Goal: Task Accomplishment & Management: Complete application form

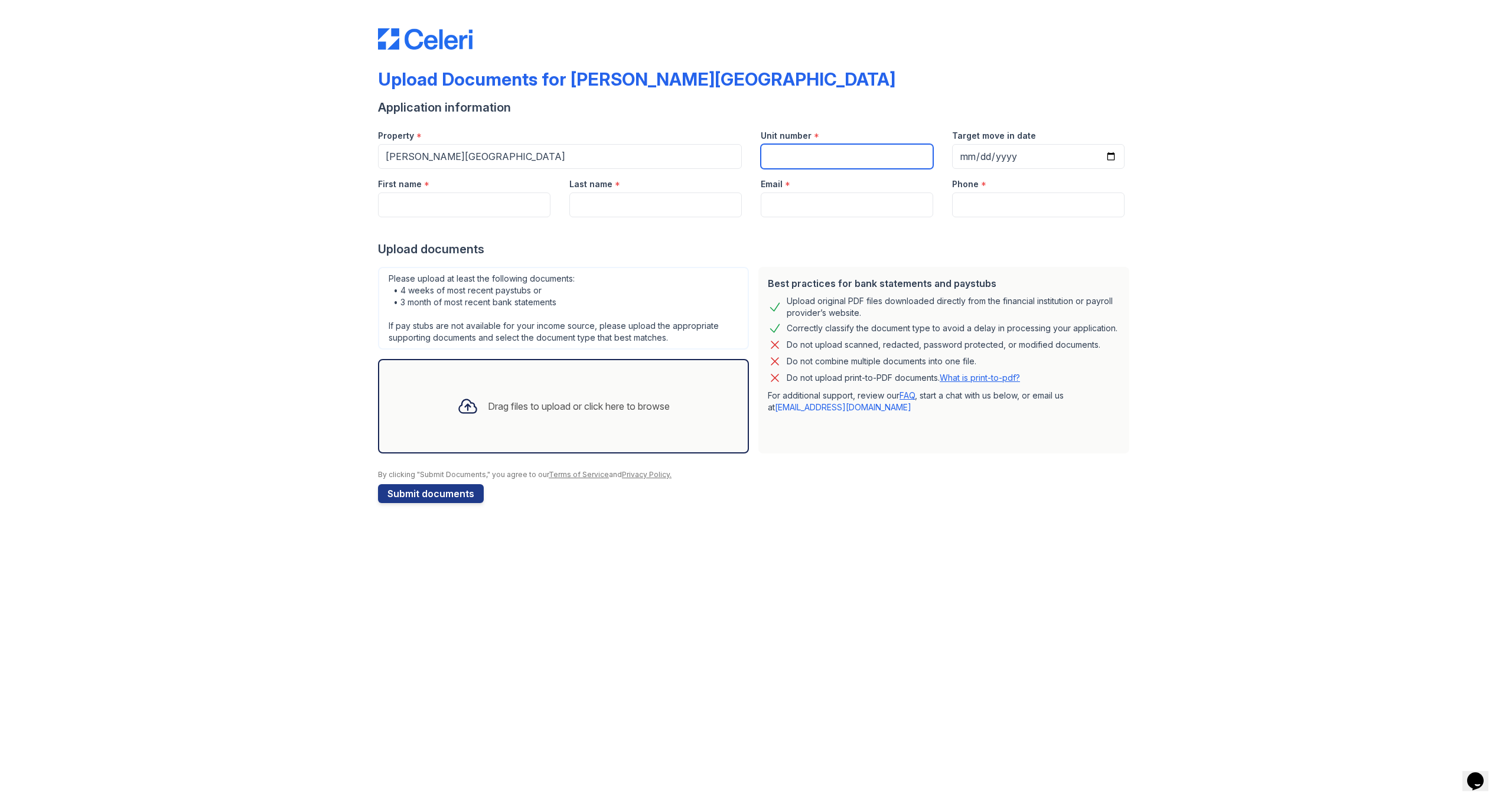
click at [804, 158] on input "Unit number" at bounding box center [847, 156] width 173 height 24
type input "1109C"
click at [975, 165] on input "Target move in date" at bounding box center [1039, 156] width 173 height 24
type input "[DATE]"
click at [879, 226] on div at bounding box center [756, 229] width 756 height 24
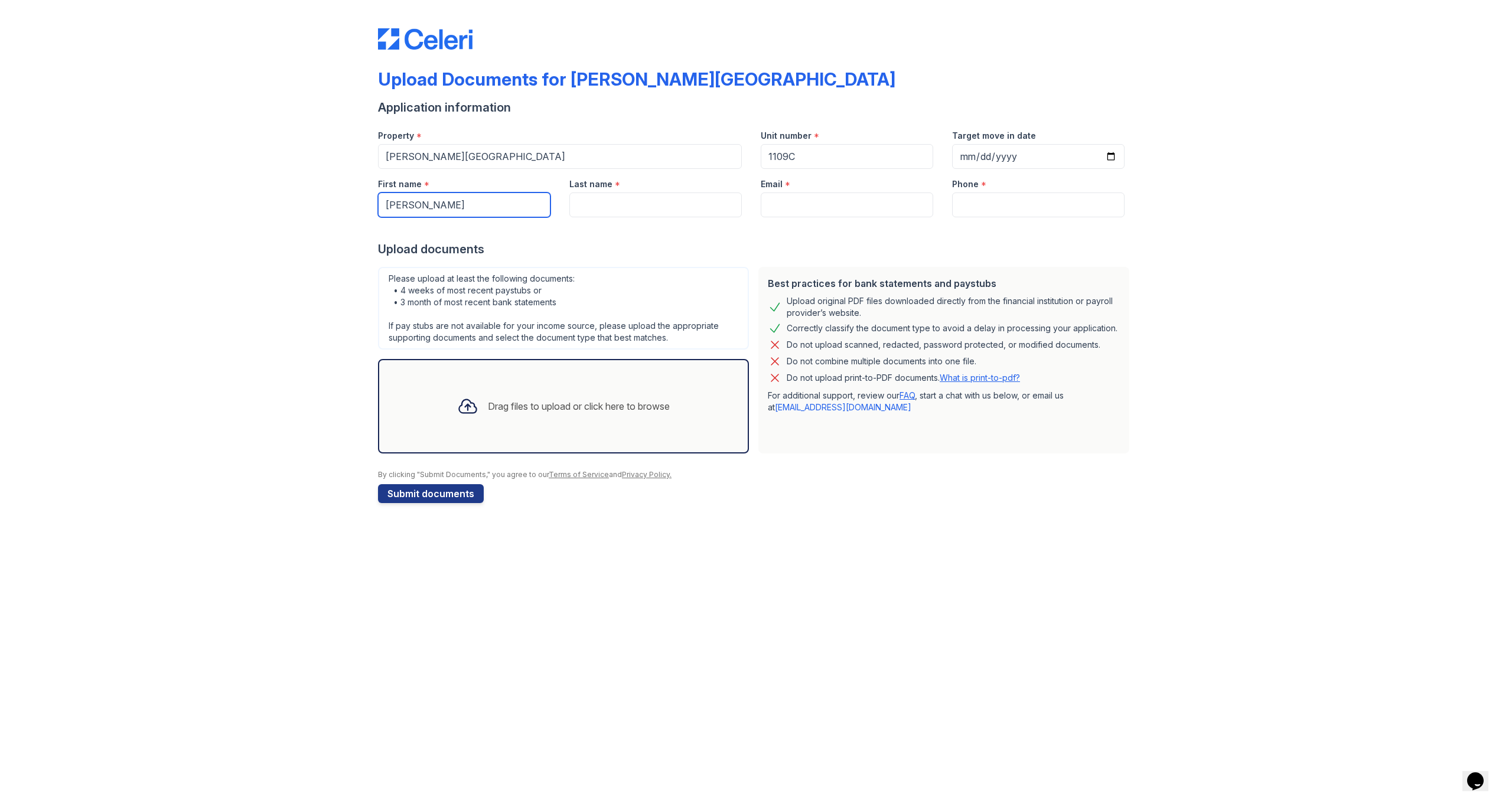
type input "[PERSON_NAME]"
type input "[EMAIL_ADDRESS][DOMAIN_NAME]"
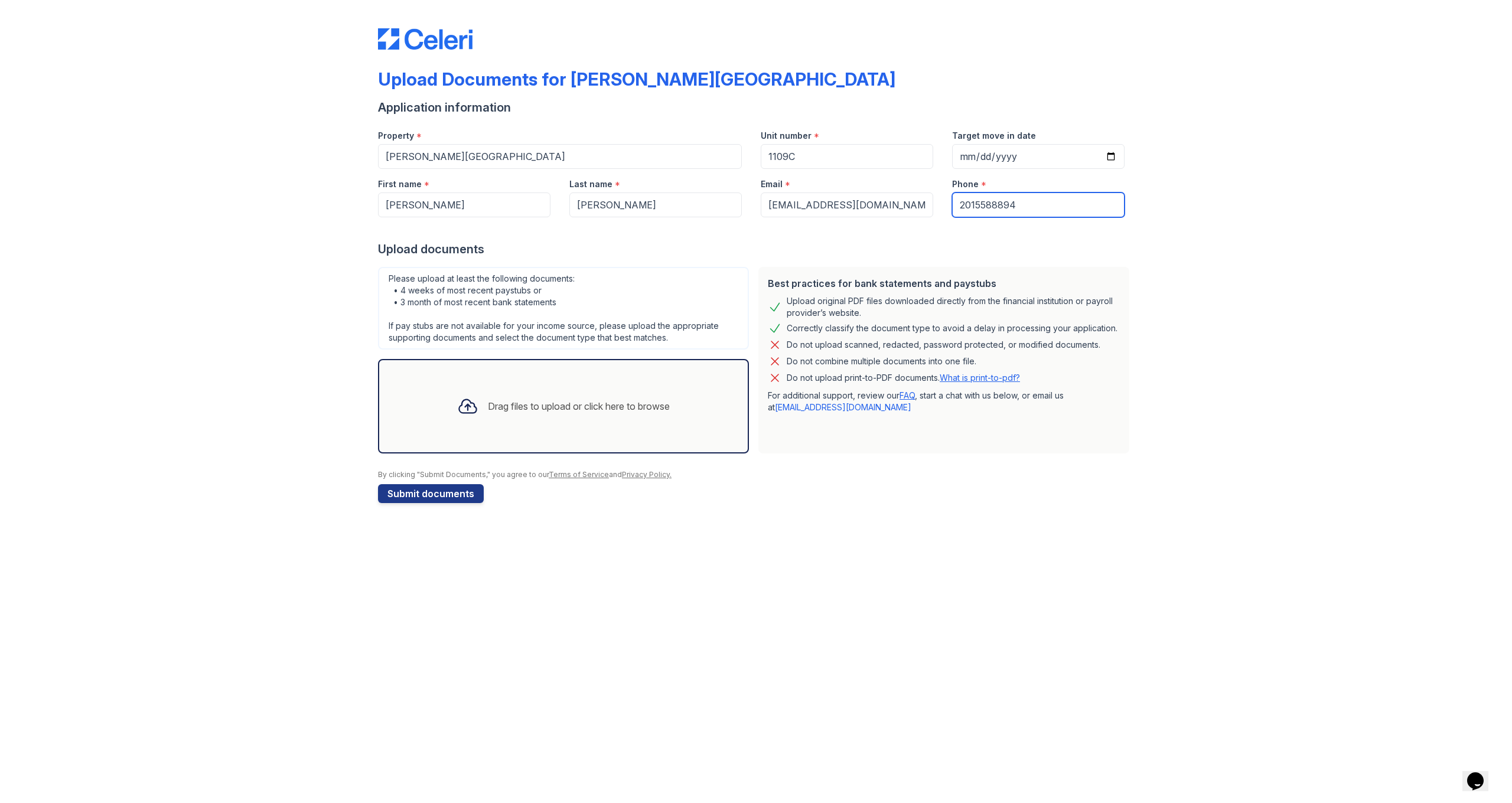
type input "2015588894"
click at [509, 412] on div "Drag files to upload or click here to browse" at bounding box center [578, 406] width 182 height 14
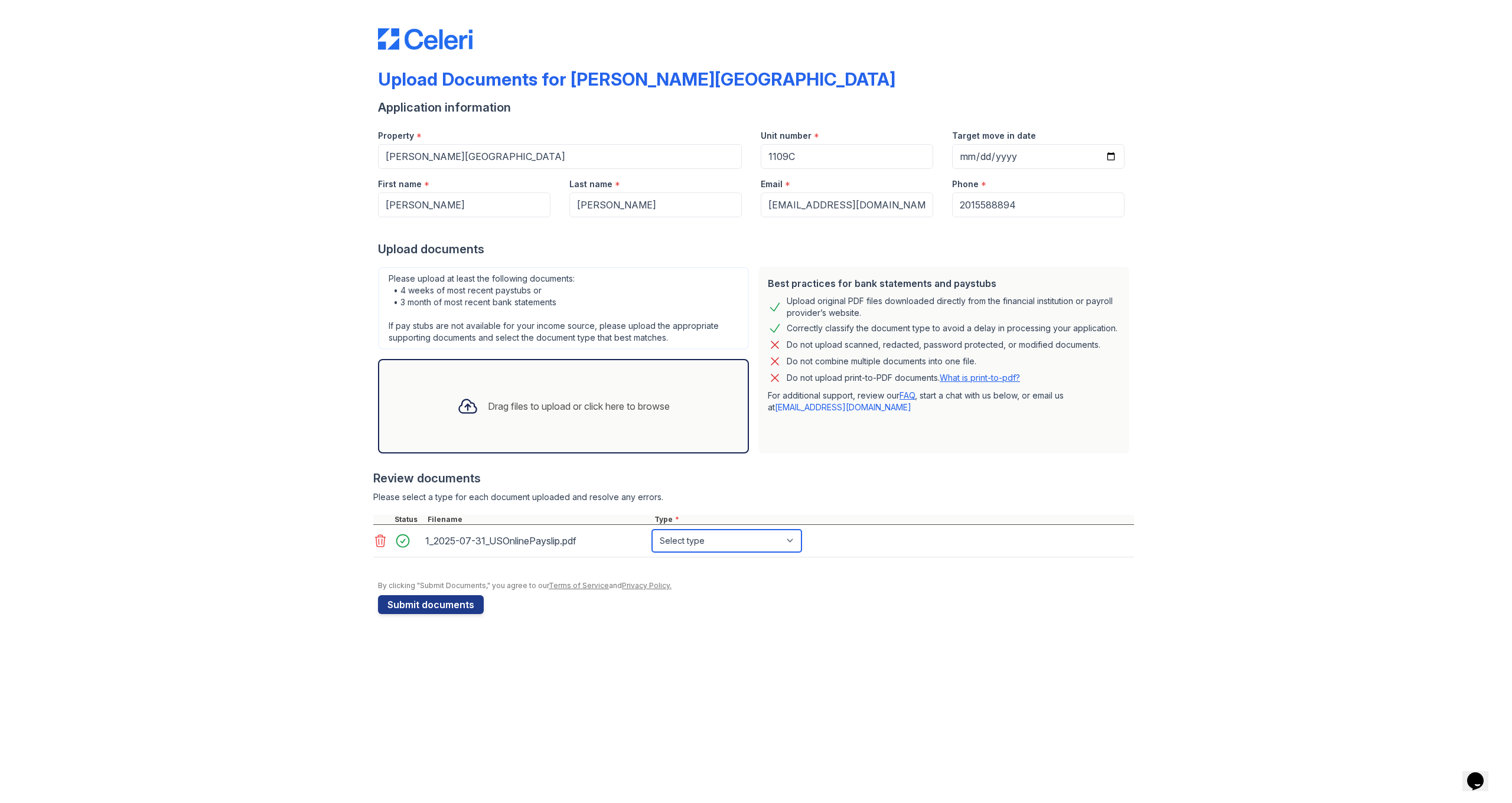
select select "paystub"
click at [598, 410] on div "Drag files to upload or click here to browse" at bounding box center [578, 406] width 182 height 14
click at [562, 405] on div "Drag files to upload or click here to browse" at bounding box center [578, 406] width 182 height 14
drag, startPoint x: 1097, startPoint y: 143, endPoint x: 1078, endPoint y: 626, distance: 483.4
click at [1078, 626] on div "Upload Documents for [PERSON_NAME][GEOGRAPHIC_DATA] Application information Pro…" at bounding box center [756, 319] width 1474 height 638
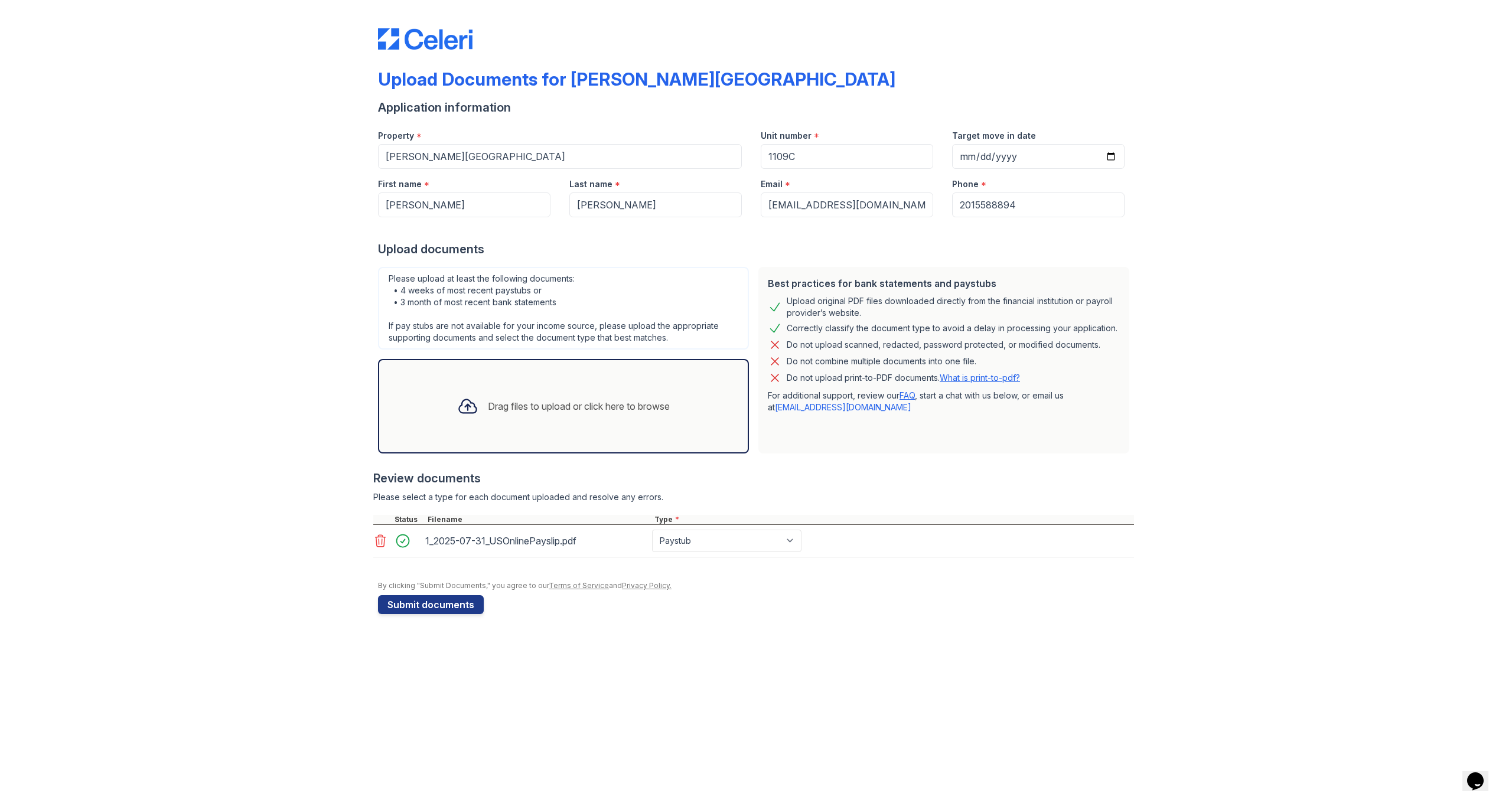
drag, startPoint x: 1078, startPoint y: 626, endPoint x: 975, endPoint y: 802, distance: 203.9
click at [992, 802] on div "Upload Documents for [PERSON_NAME][GEOGRAPHIC_DATA] Application information Pro…" at bounding box center [756, 401] width 1512 height 803
click at [614, 401] on div "Drag files to upload or click here to browse" at bounding box center [578, 406] width 182 height 14
click at [560, 379] on div "Drag files to upload or click here to browse" at bounding box center [563, 406] width 371 height 95
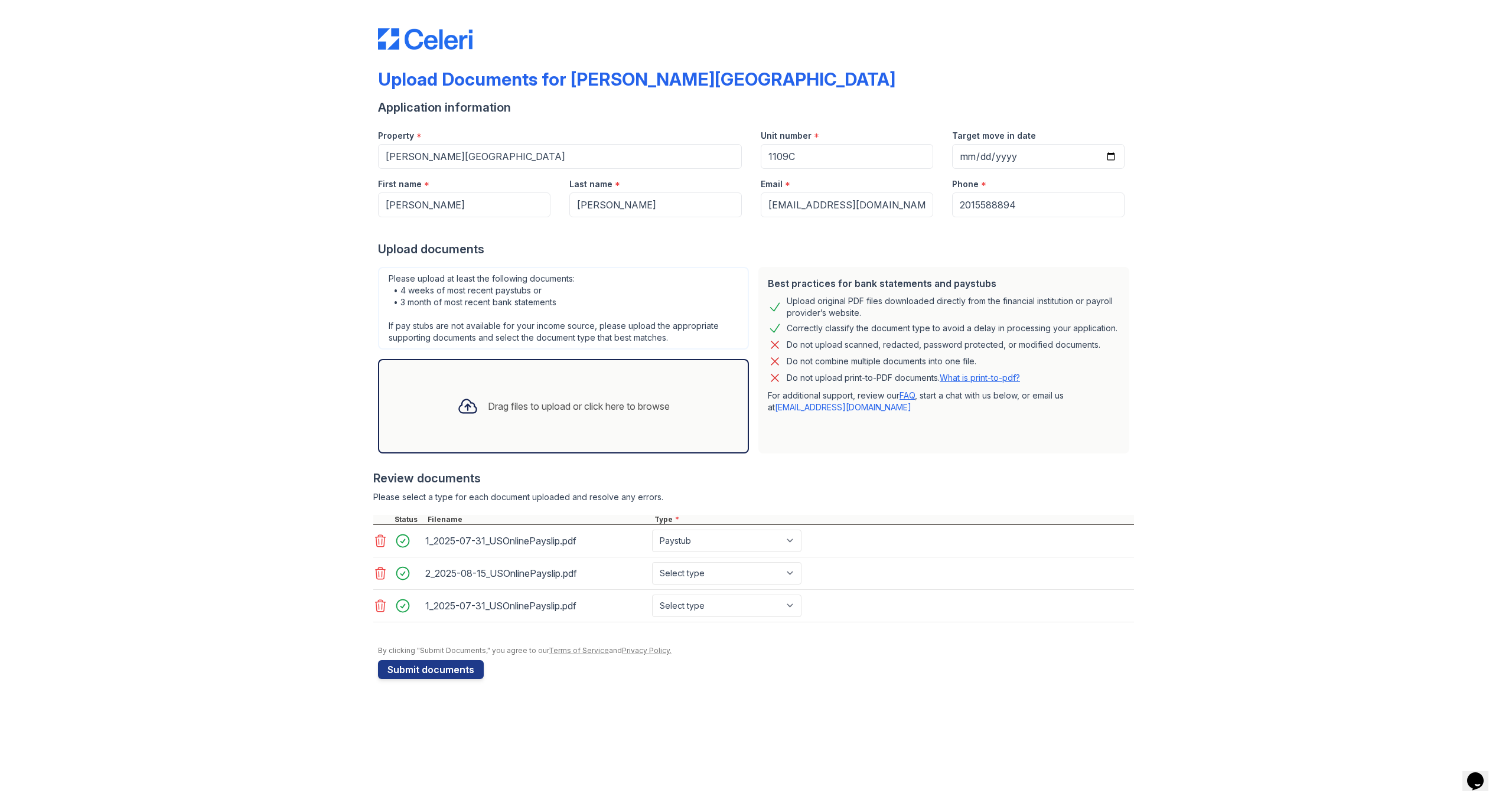
click at [644, 409] on div "Drag files to upload or click here to browse" at bounding box center [578, 406] width 182 height 14
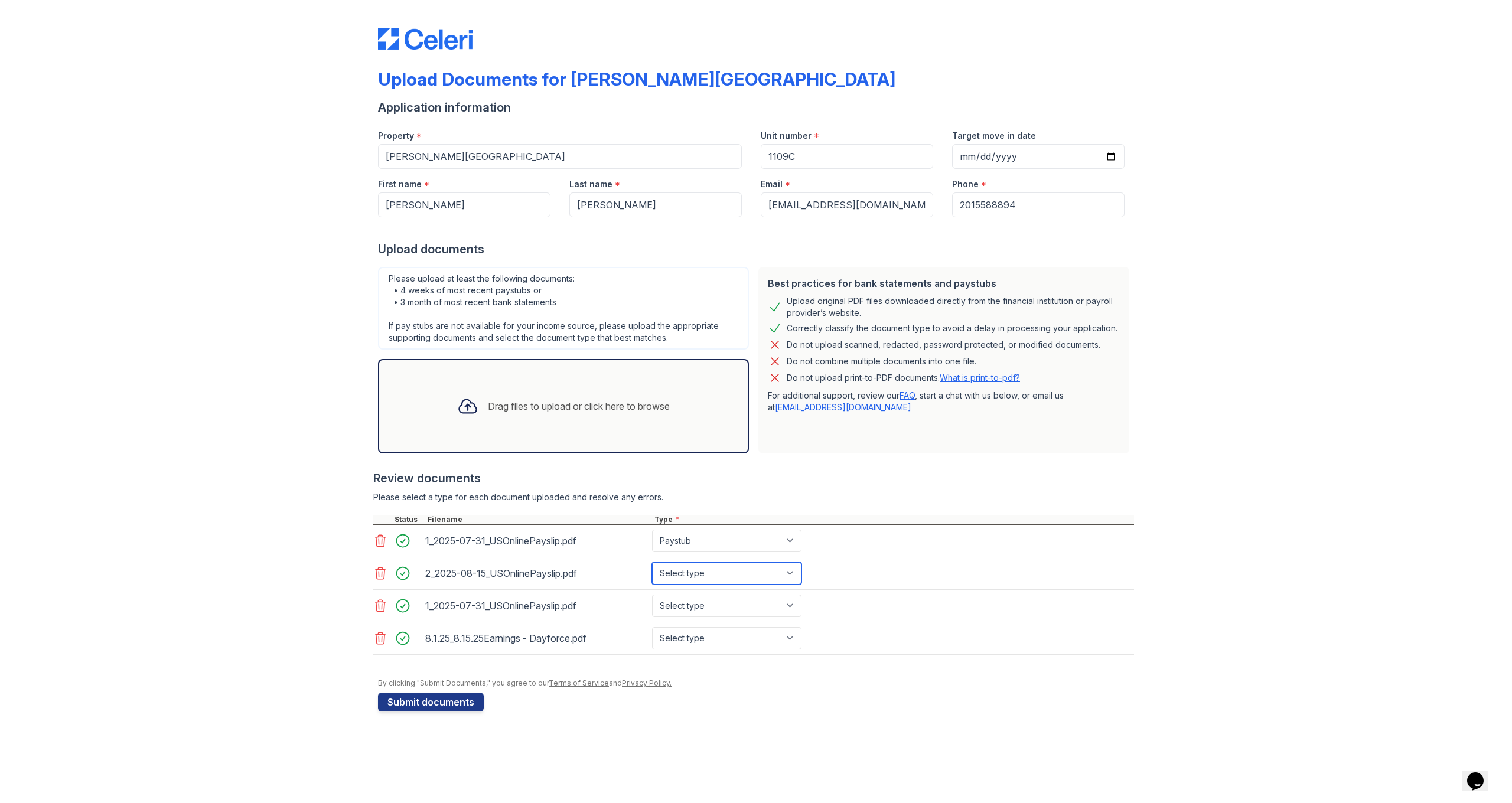
select select "paystub"
click at [663, 419] on div "Drag files to upload or click here to browse" at bounding box center [563, 406] width 231 height 40
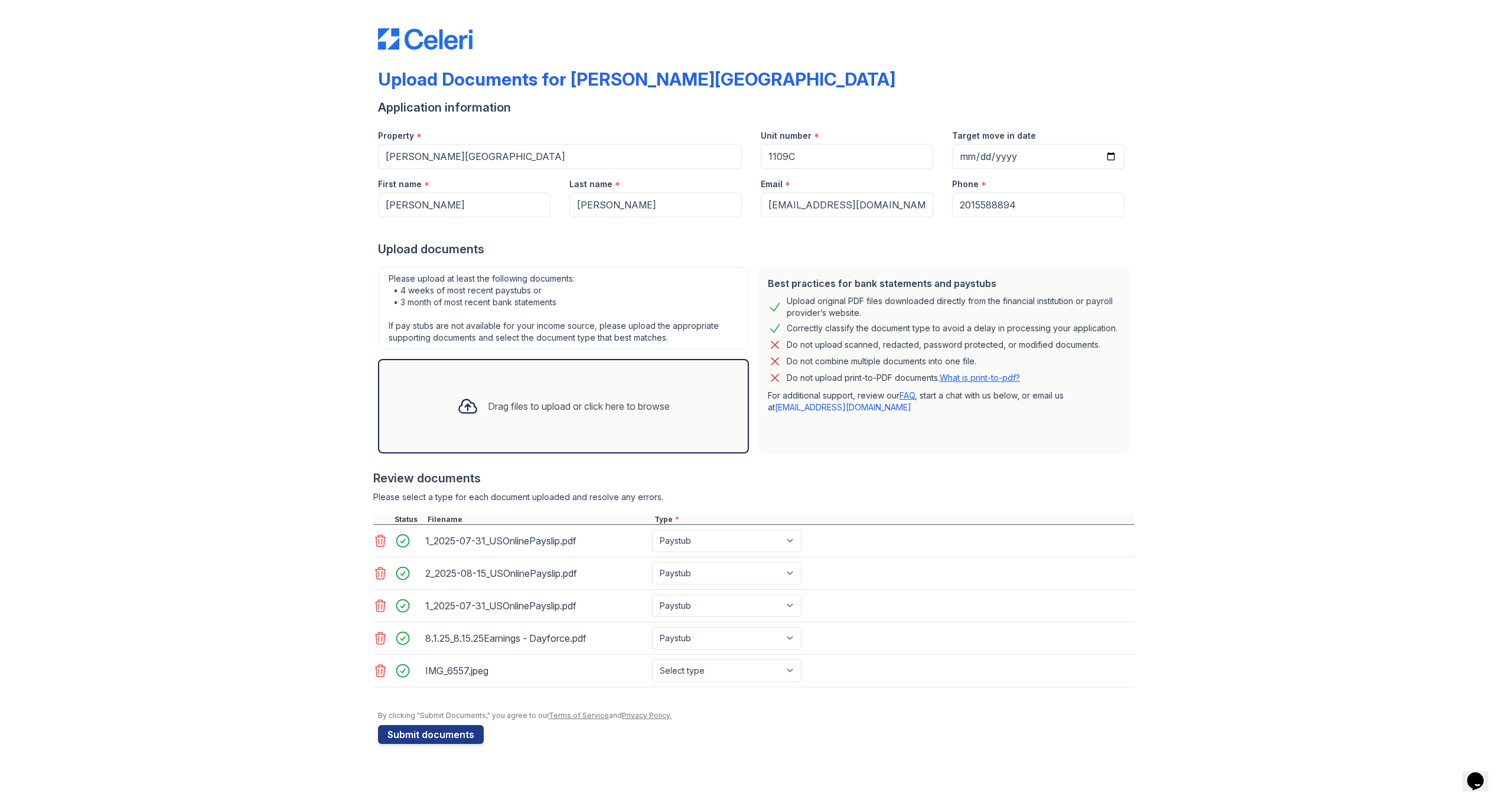
click at [494, 401] on div "Drag files to upload or click here to browse" at bounding box center [578, 406] width 182 height 14
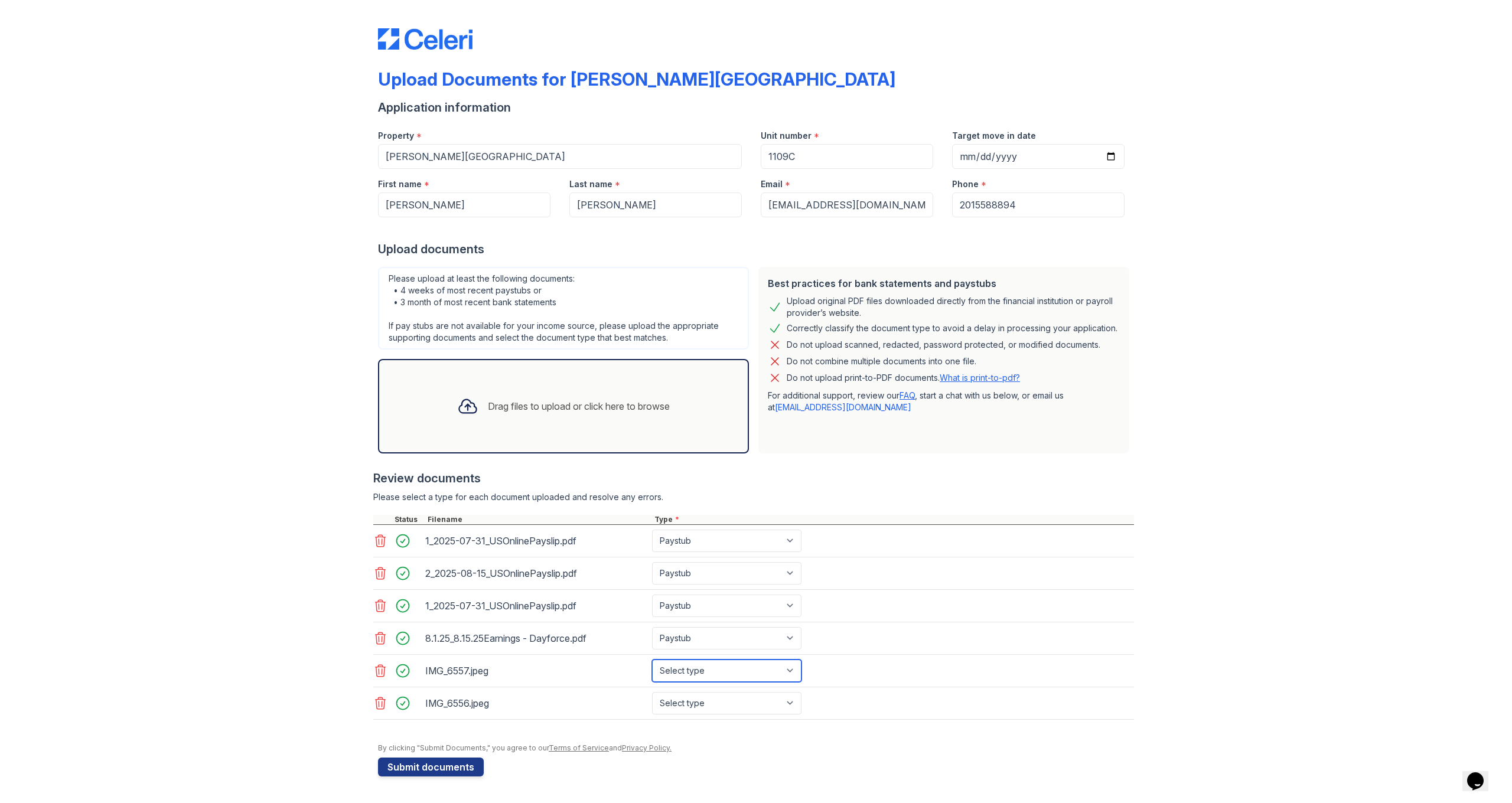
select select "other"
click at [455, 765] on button "Submit documents" at bounding box center [431, 767] width 105 height 19
drag, startPoint x: 903, startPoint y: 105, endPoint x: 904, endPoint y: 78, distance: 27.0
click at [903, 103] on div "Application information" at bounding box center [756, 107] width 756 height 16
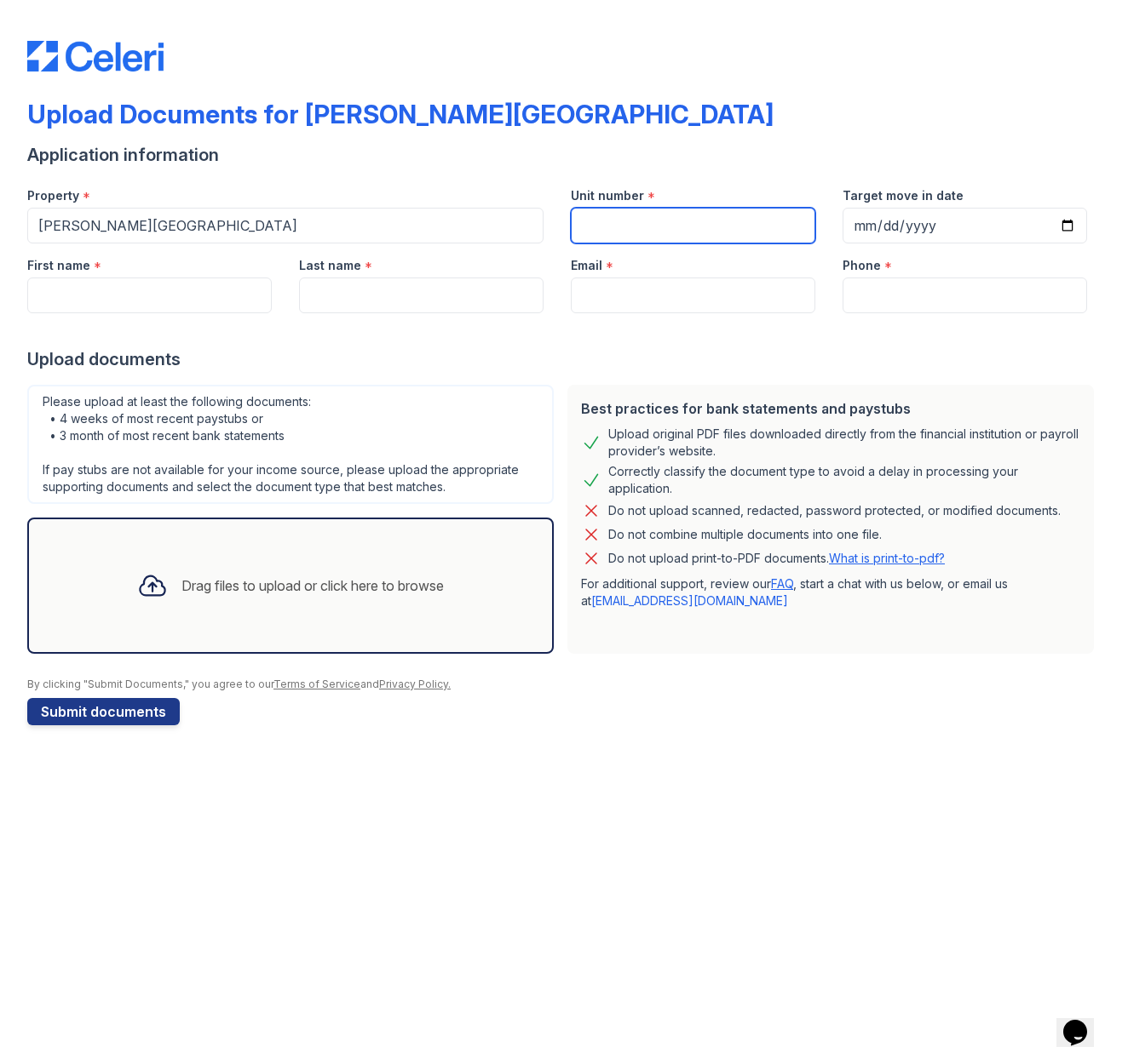
click at [647, 228] on input "Unit number" at bounding box center [692, 226] width 244 height 35
type input "1109C"
click at [914, 225] on input "Target move in date" at bounding box center [964, 226] width 244 height 35
type input "[DATE]"
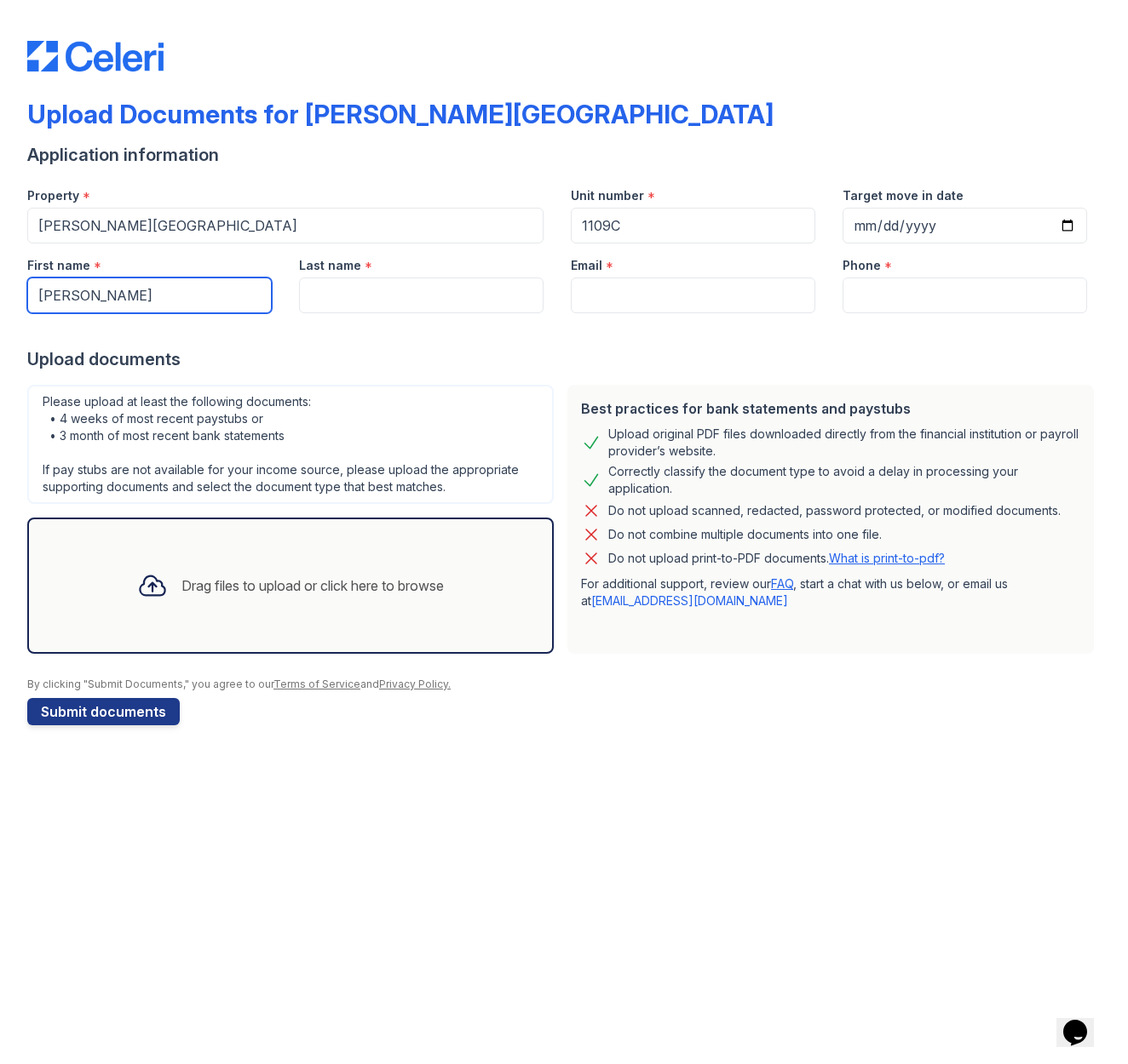
type input "[PERSON_NAME]"
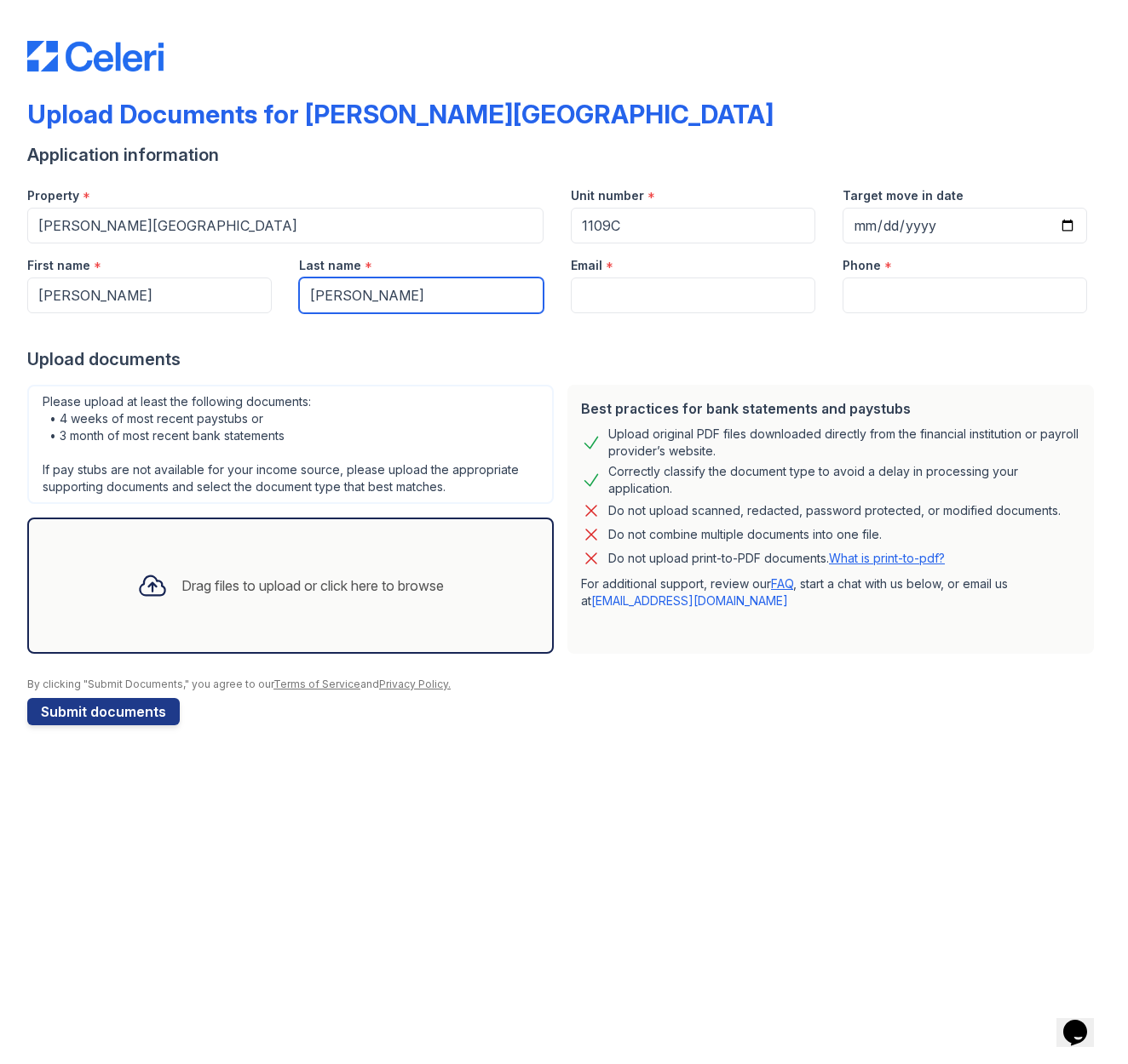
type input "[PERSON_NAME]"
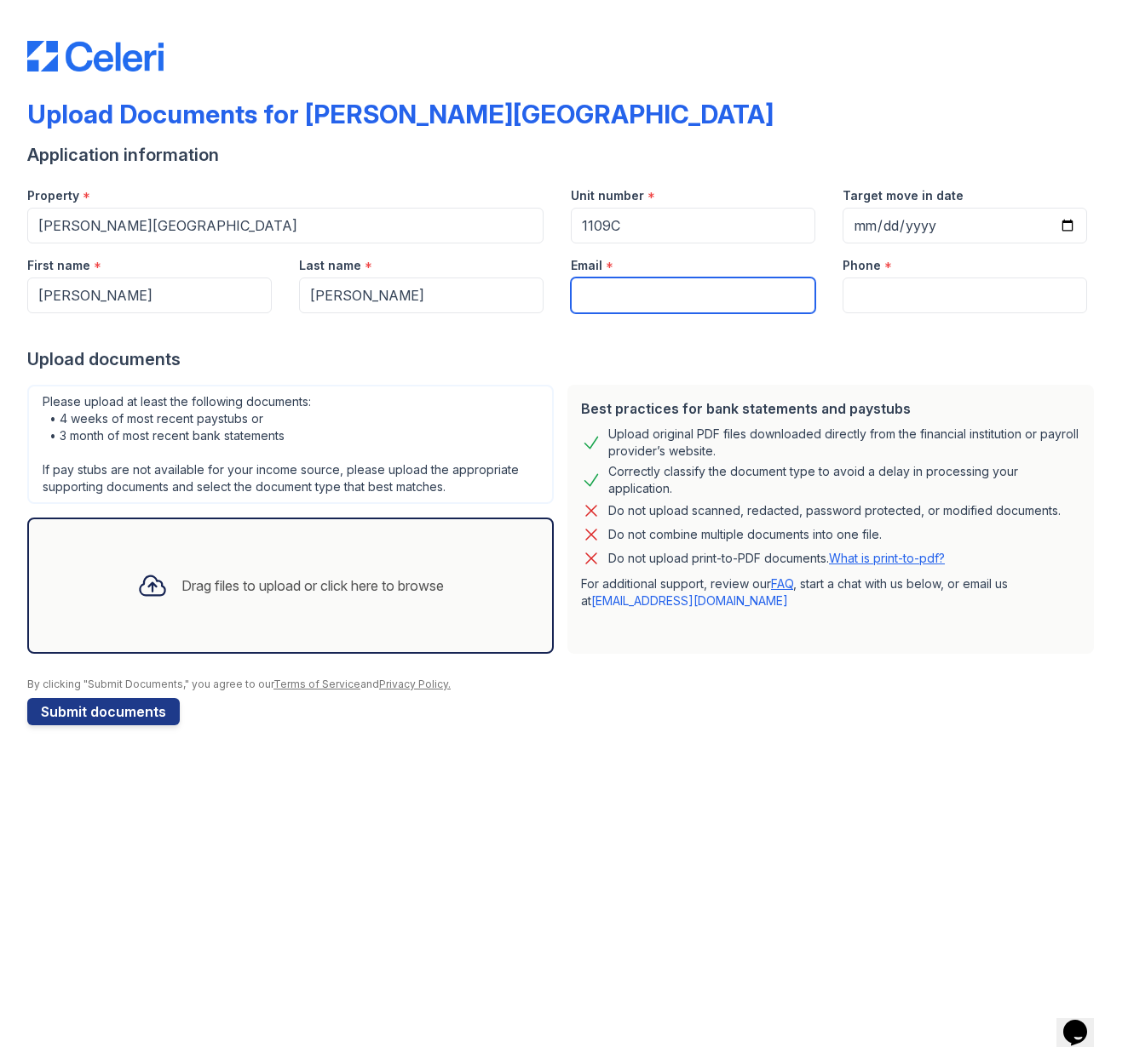
type input "[EMAIL_ADDRESS][DOMAIN_NAME]"
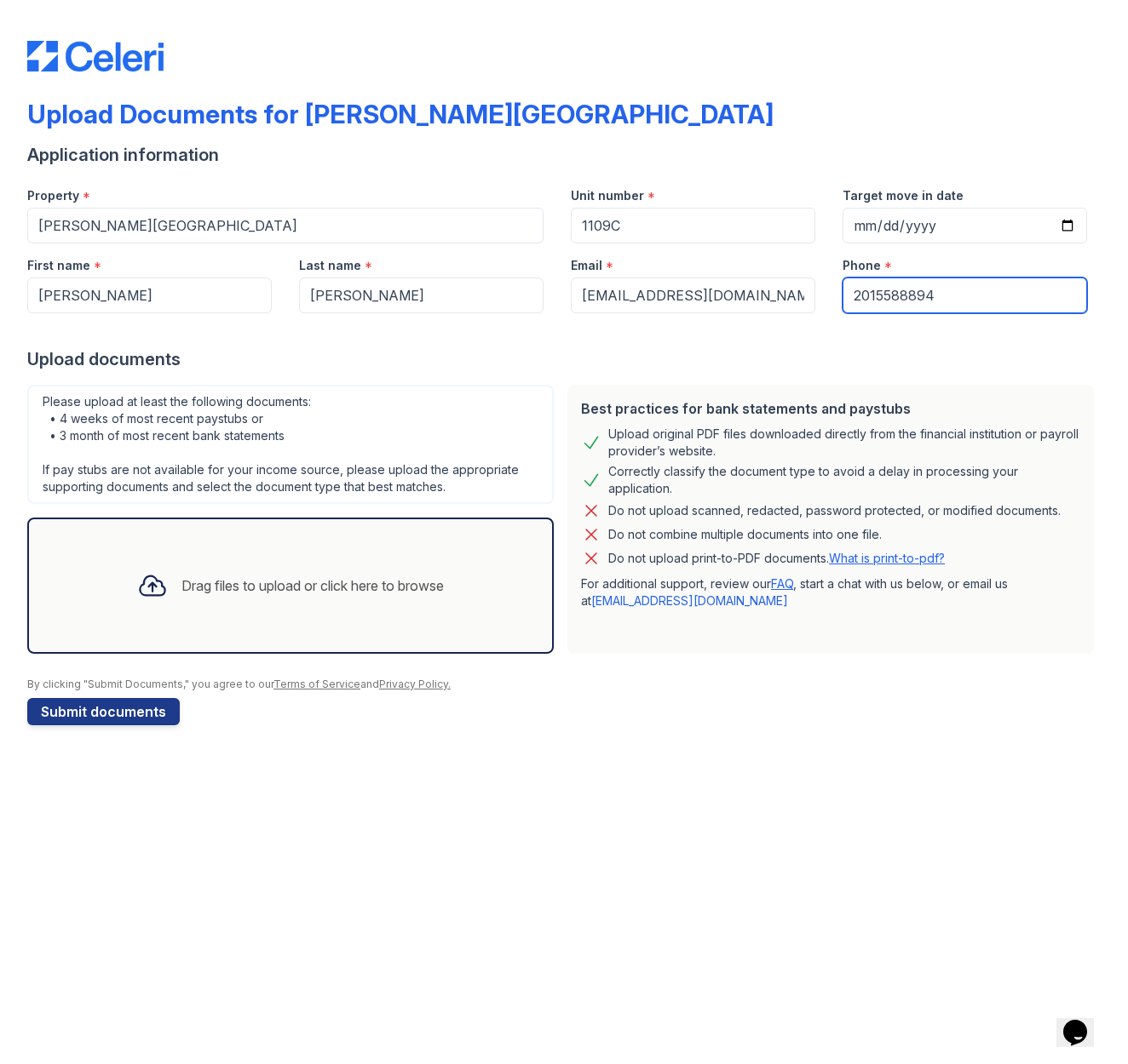
type input "2015588894"
click at [163, 583] on div at bounding box center [152, 585] width 44 height 44
click at [130, 709] on button "Submit documents" at bounding box center [103, 712] width 152 height 27
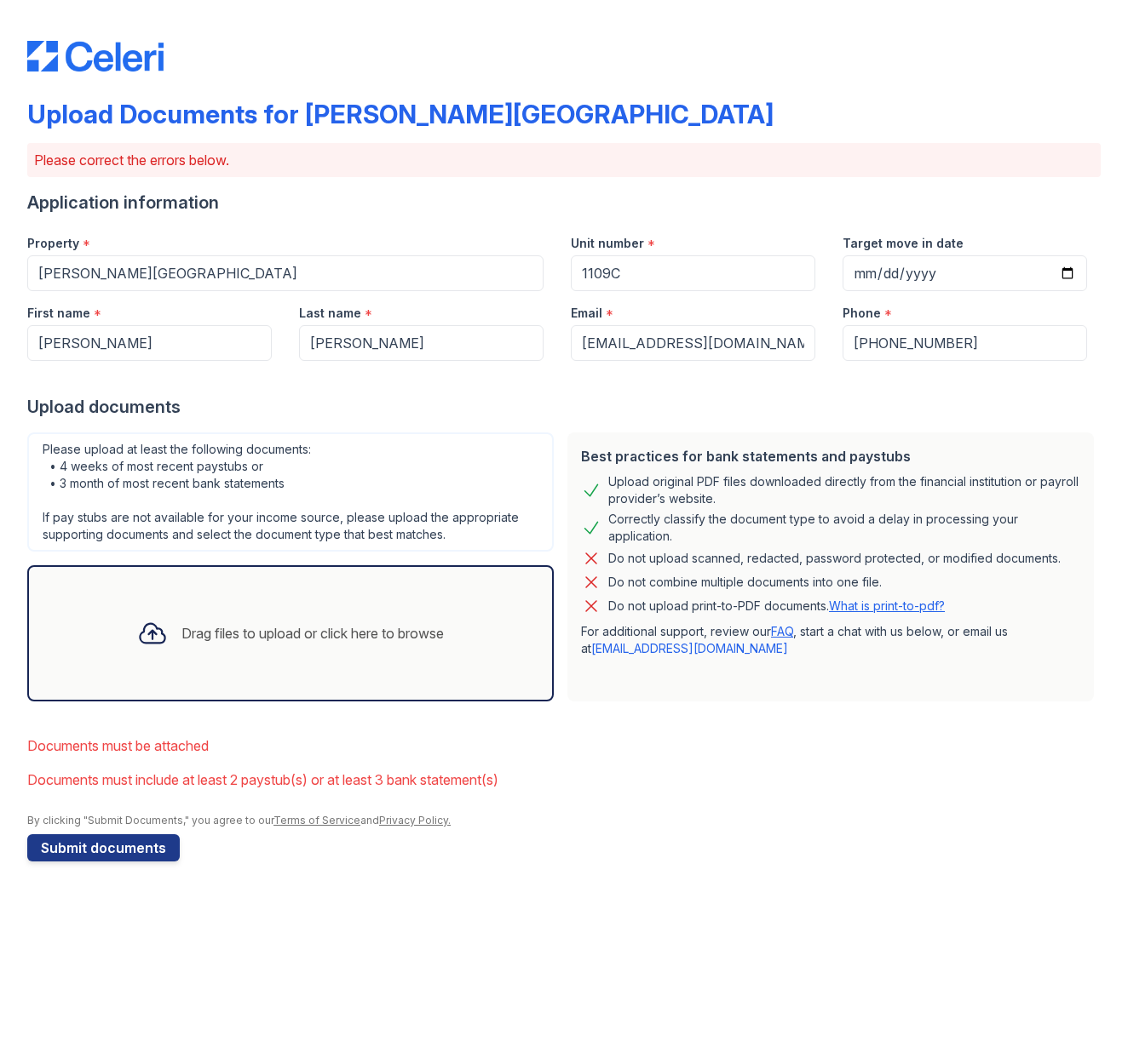
click at [217, 627] on div "Drag files to upload or click here to browse" at bounding box center [312, 633] width 262 height 21
click at [312, 689] on div "Drag files to upload or click here to browse" at bounding box center [290, 633] width 527 height 136
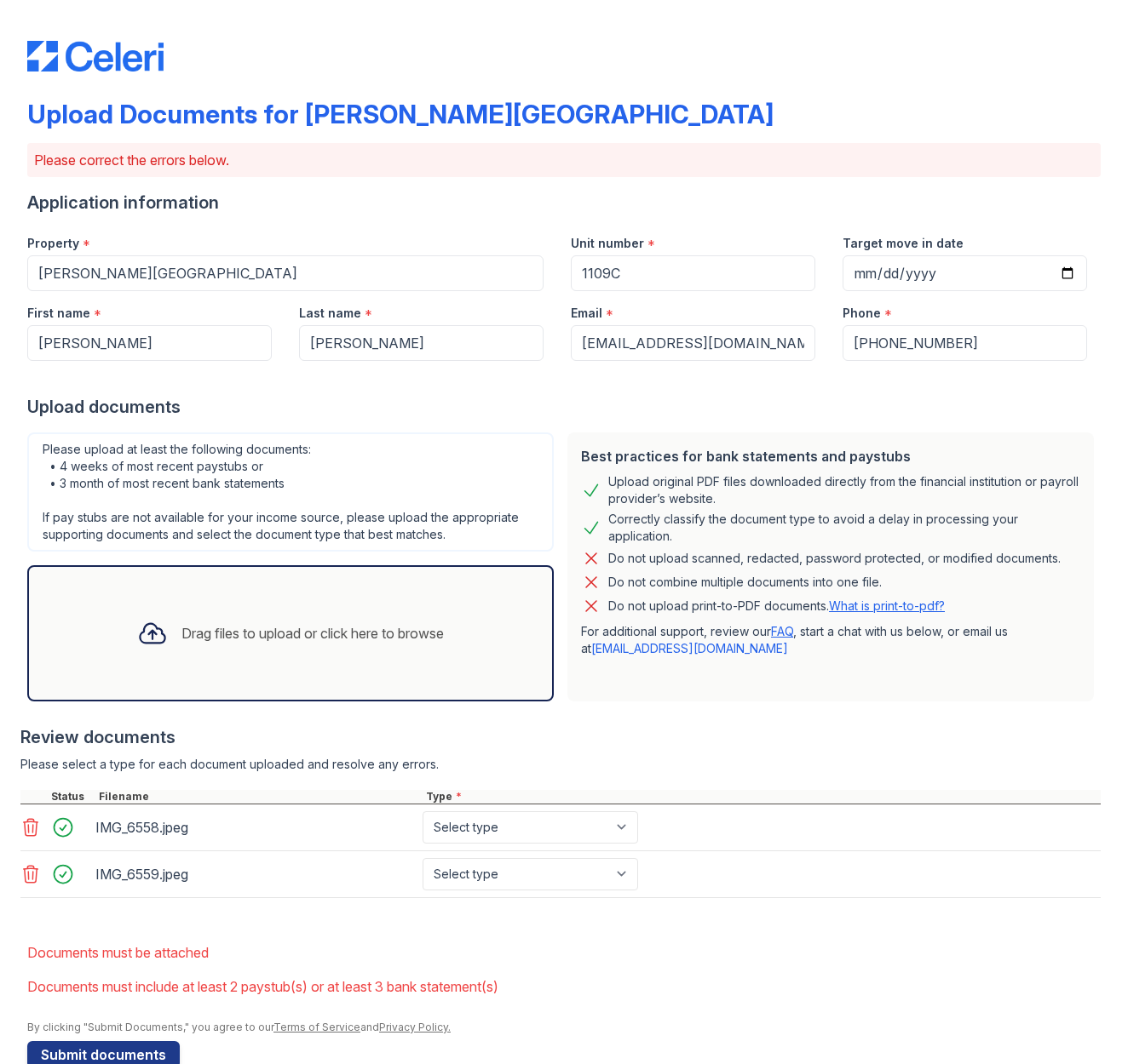
scroll to position [7, 0]
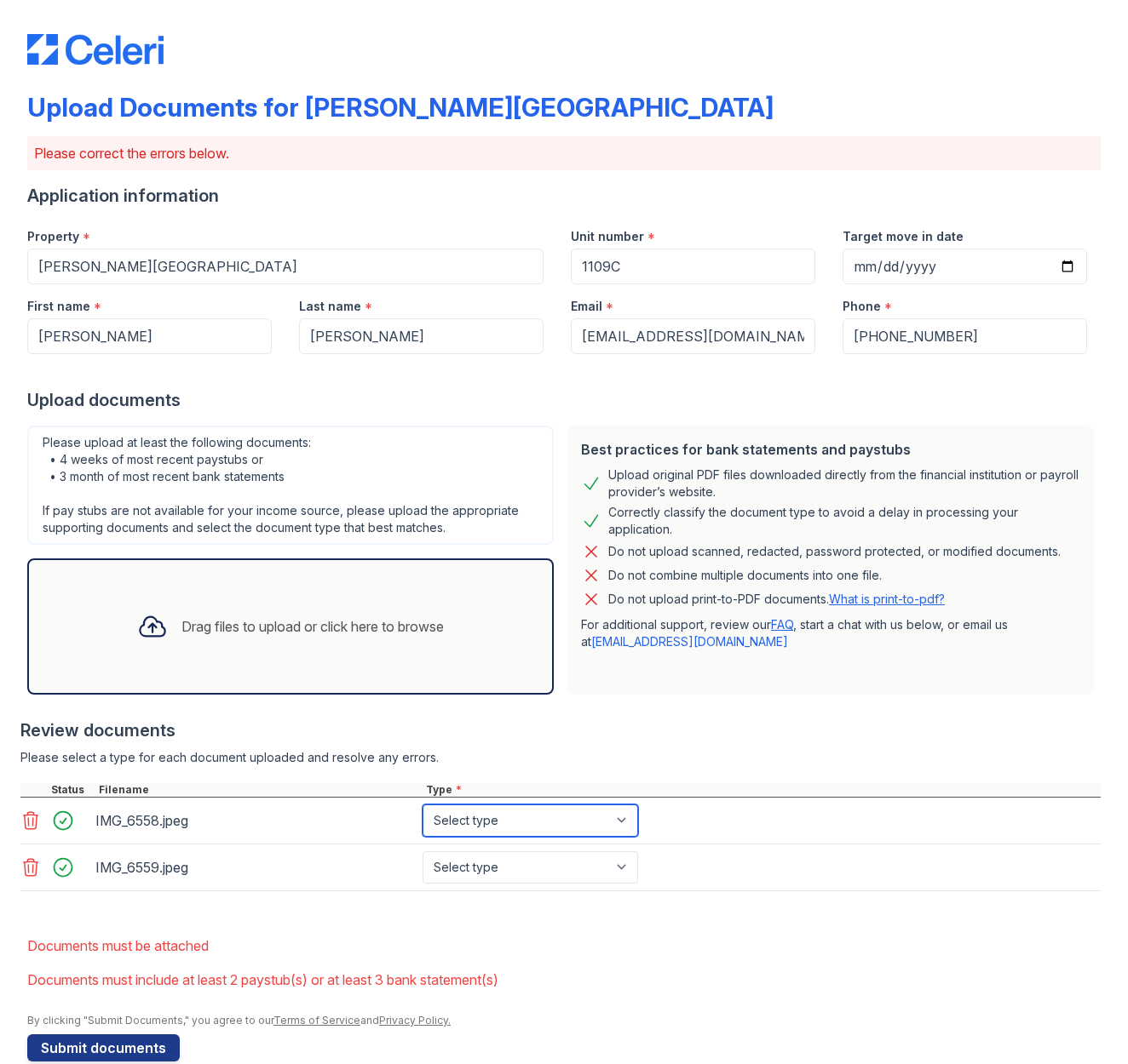
select select "other"
click at [87, 1046] on button "Submit documents" at bounding box center [103, 1048] width 152 height 27
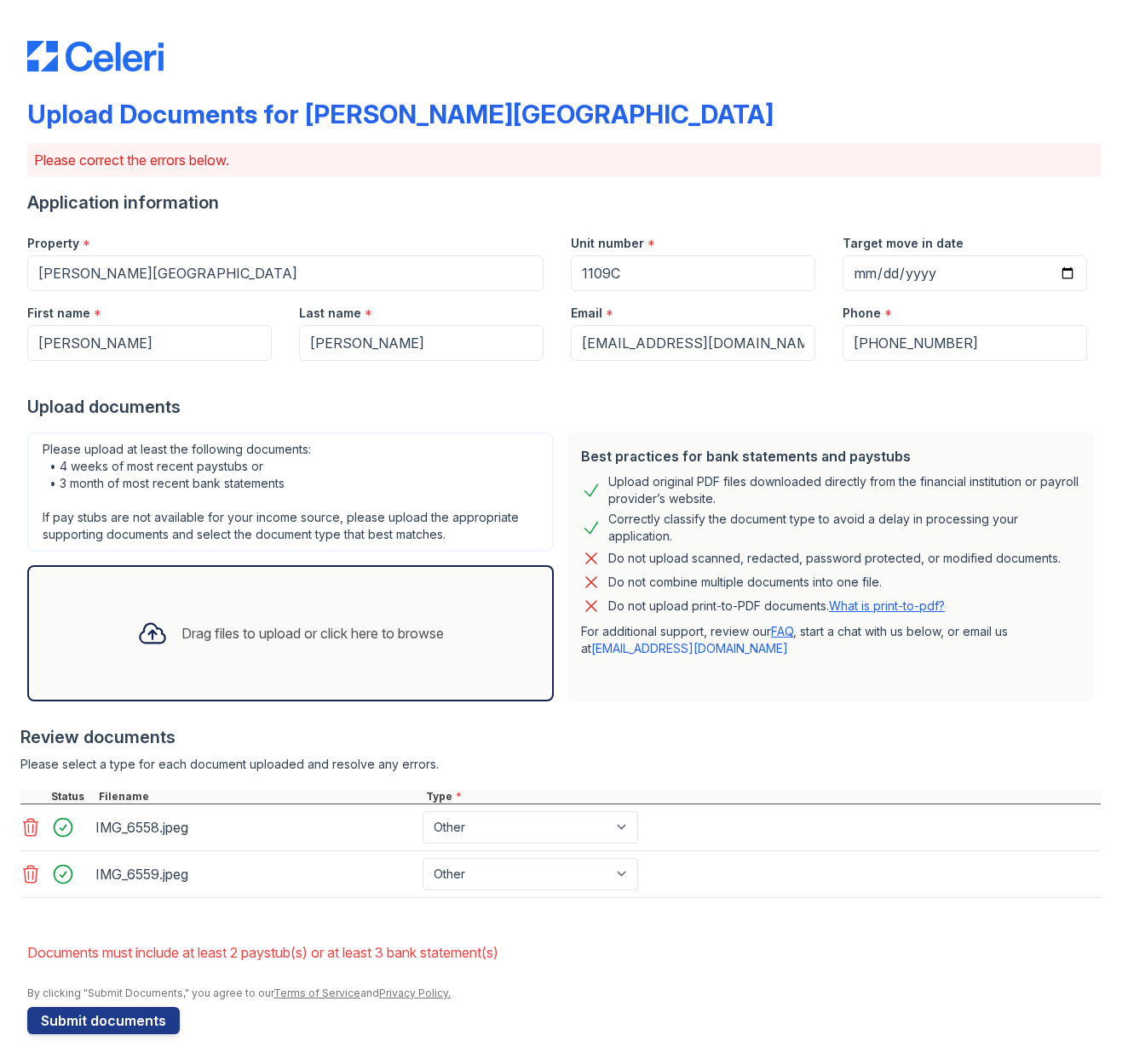
scroll to position [0, 0]
click at [100, 1017] on button "Submit documents" at bounding box center [103, 1021] width 152 height 27
click at [195, 948] on li "Documents must include at least 2 paystub(s) or at least 3 bank statement(s)" at bounding box center [564, 952] width 1073 height 34
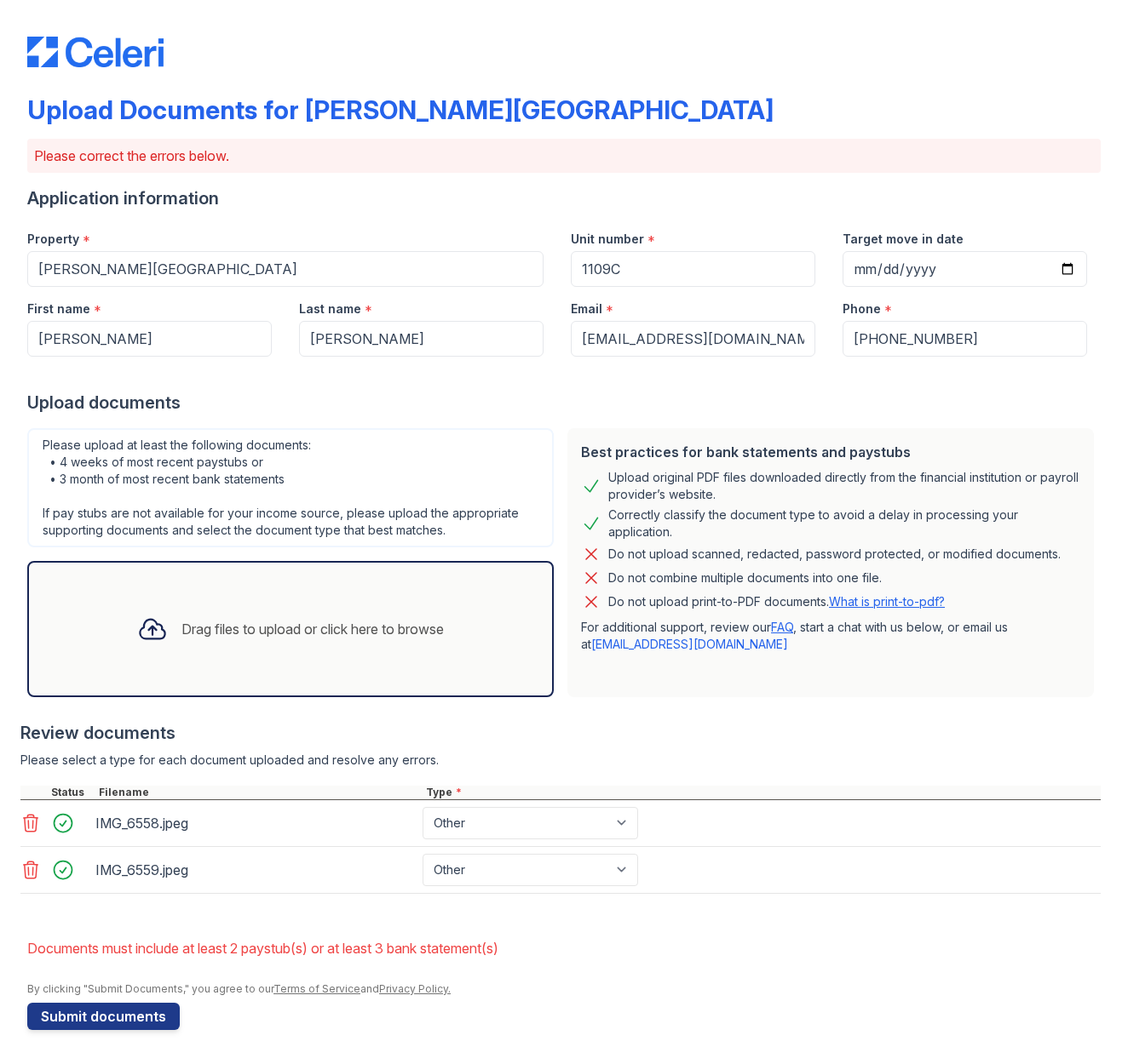
click at [344, 622] on div "Drag files to upload or click here to browse" at bounding box center [312, 629] width 262 height 21
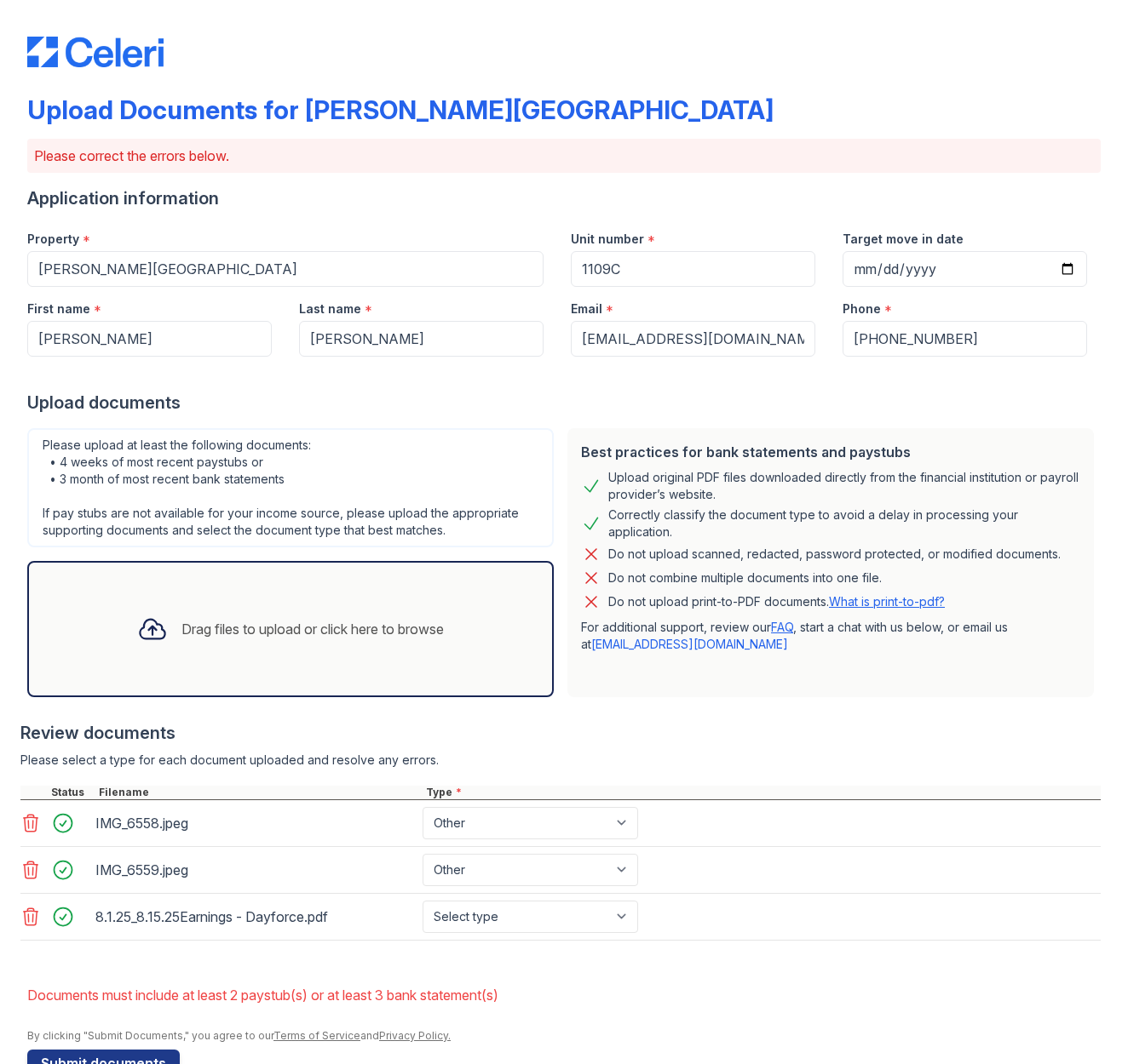
click at [342, 642] on div "Drag files to upload or click here to browse" at bounding box center [290, 629] width 333 height 58
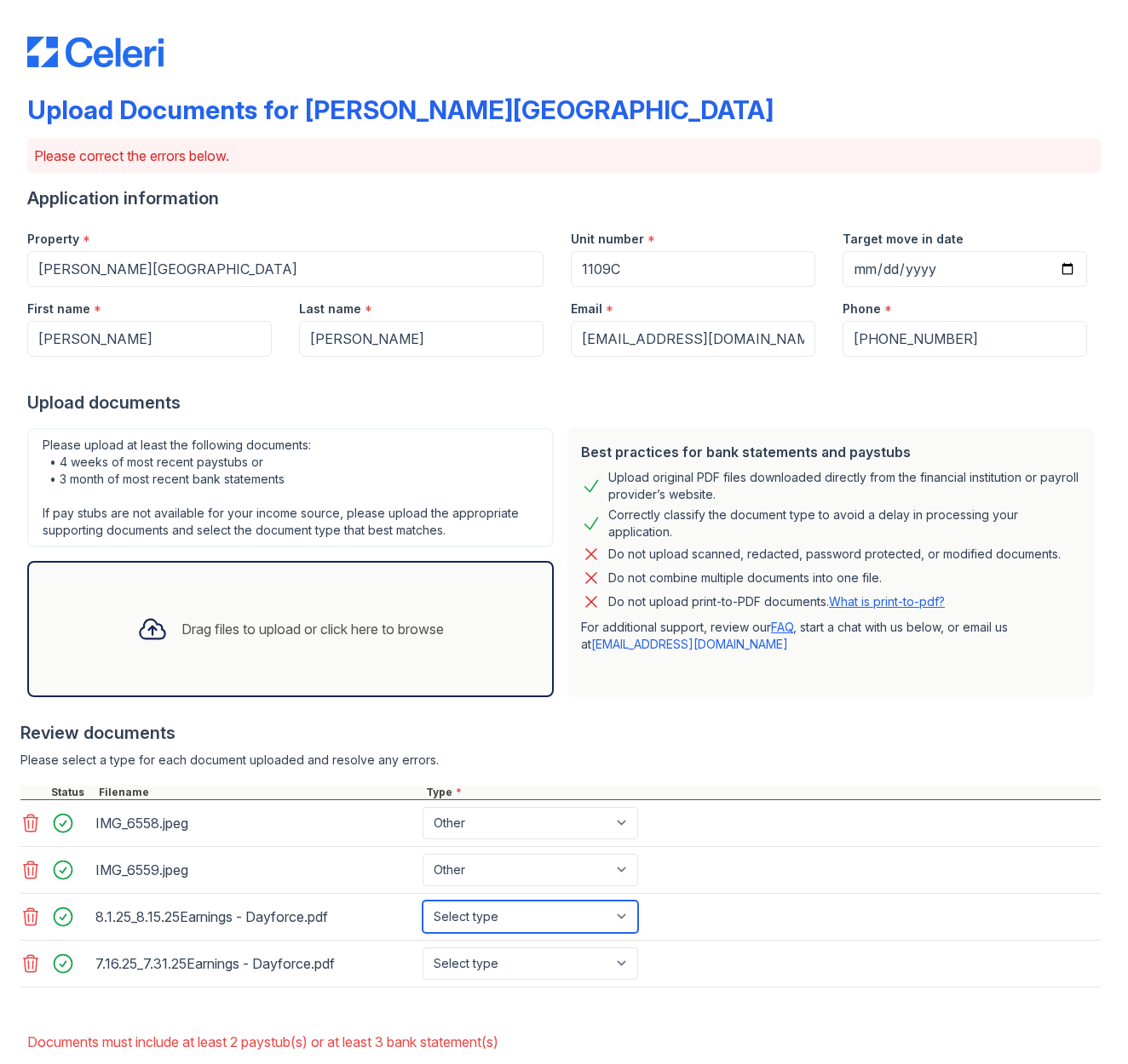
select select "paystub"
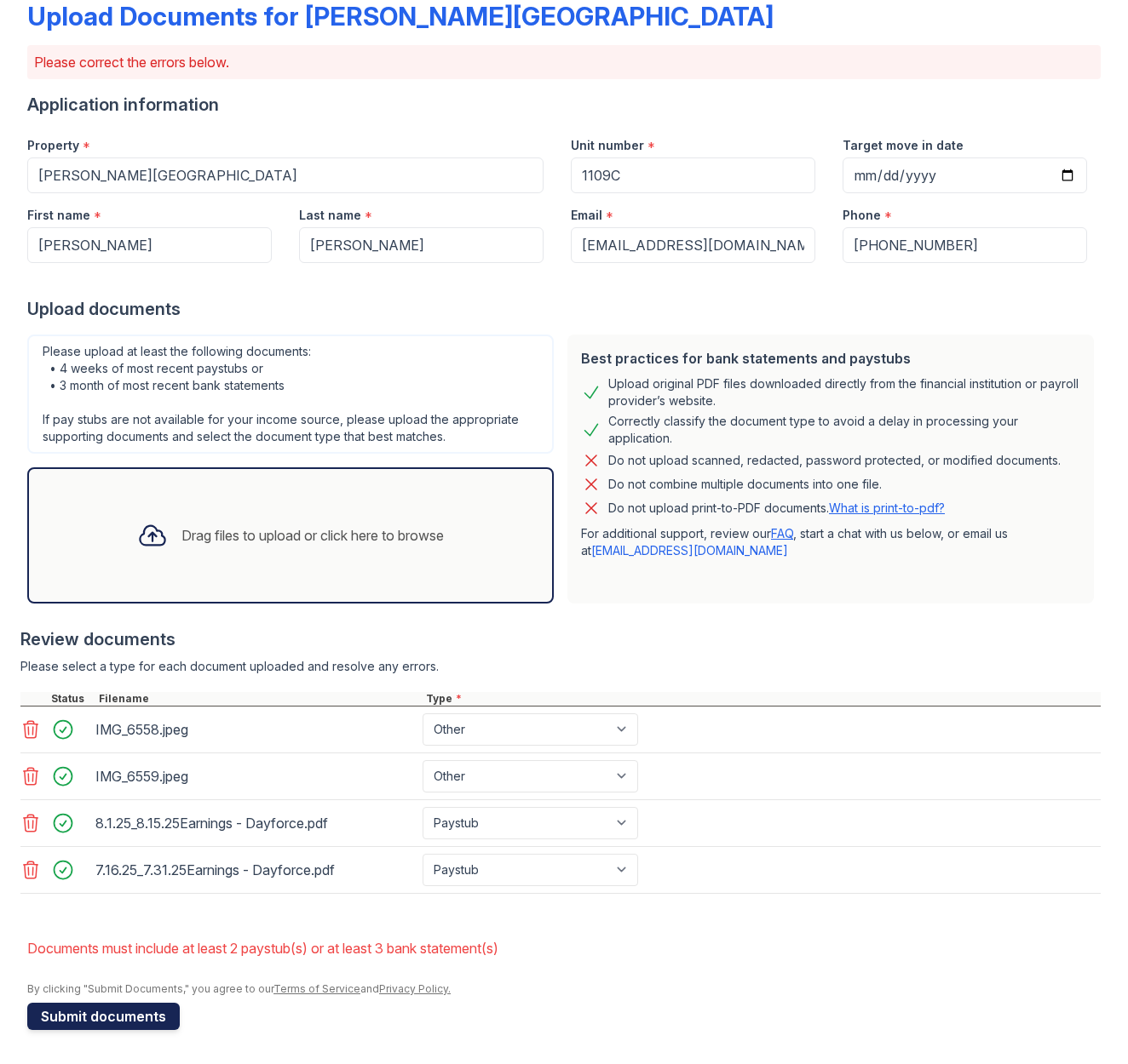
click at [148, 1006] on button "Submit documents" at bounding box center [103, 1017] width 152 height 27
